Goal: Navigation & Orientation: Find specific page/section

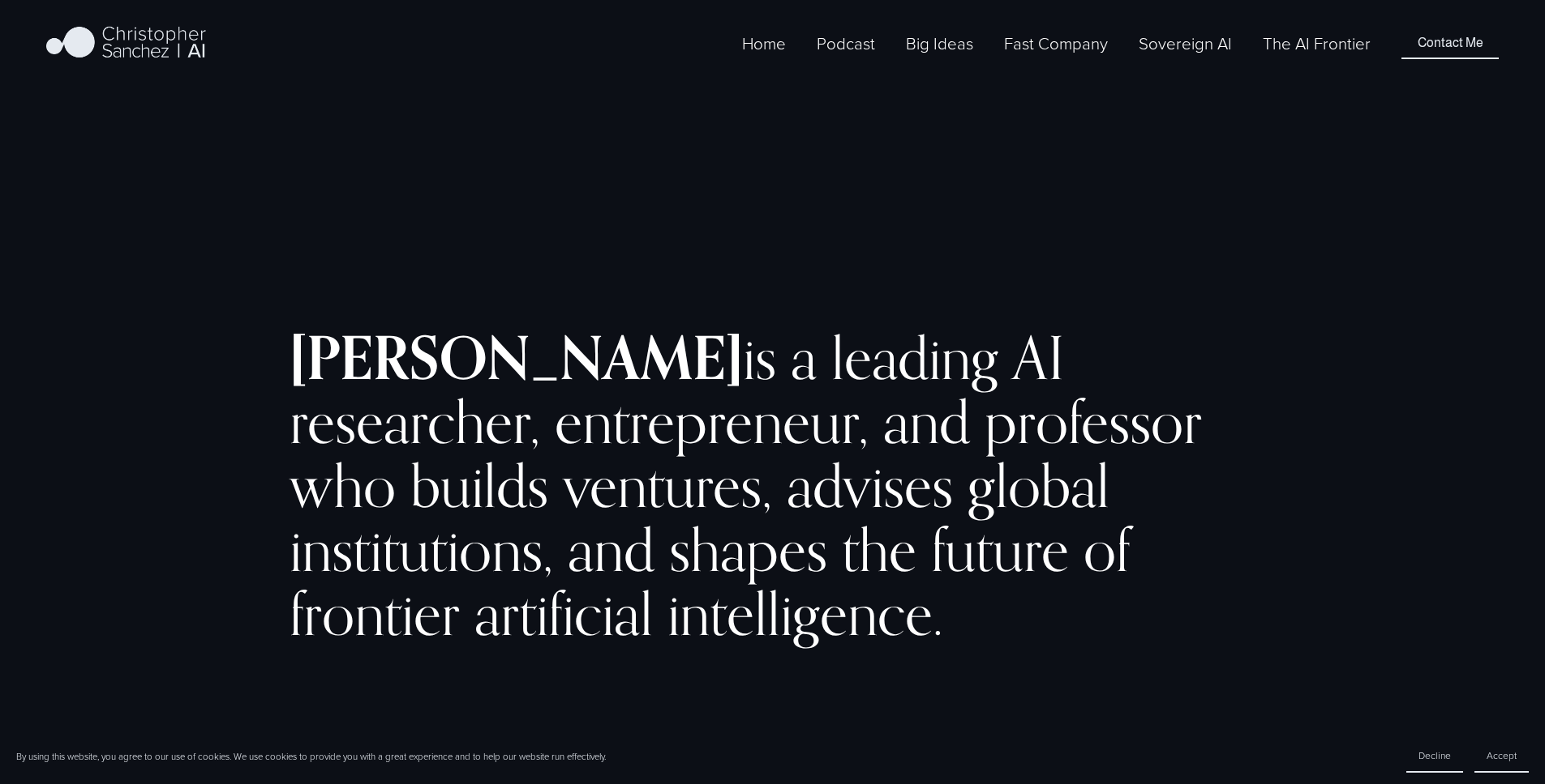
click at [0, 0] on span "Fast Company [GEOGRAPHIC_DATA] - Español" at bounding box center [0, 0] width 0 height 0
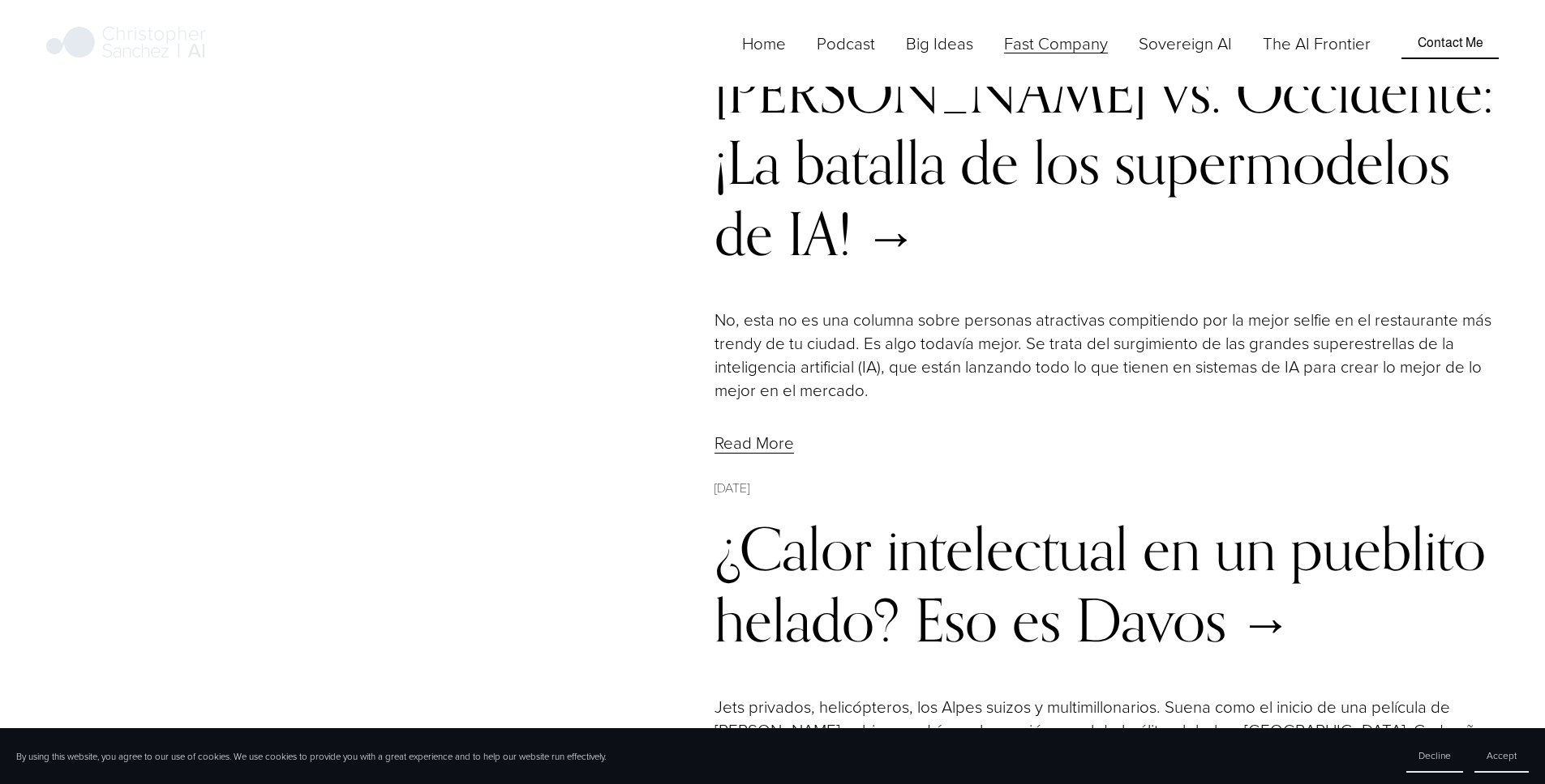
scroll to position [8090, 0]
